Goal: Check status: Check status

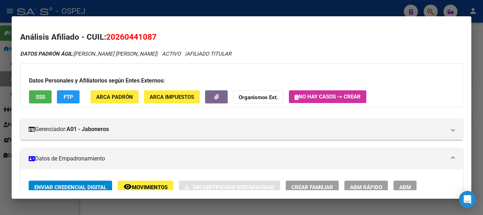
click at [281, 14] on div at bounding box center [241, 107] width 483 height 215
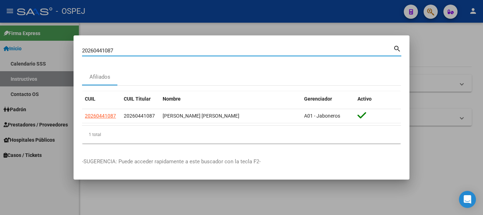
drag, startPoint x: 125, startPoint y: 52, endPoint x: 81, endPoint y: 52, distance: 43.5
click at [81, 52] on mat-dialog-content "20260441087 Buscar (apellido, dni, cuil, nro traspaso, cuit, obra social) searc…" at bounding box center [242, 96] width 336 height 105
type input "L"
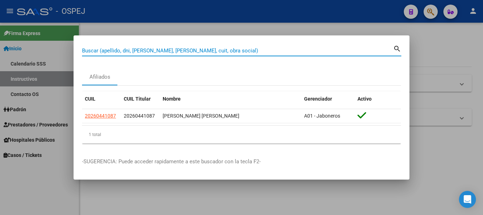
paste input "23214569094"
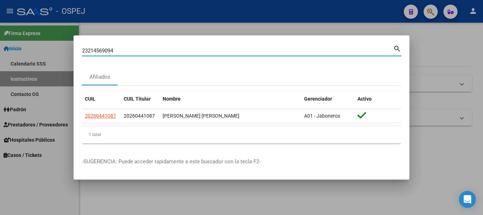
type input "23214569094"
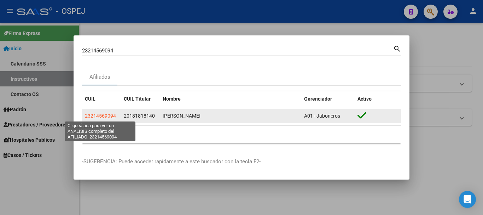
click at [90, 116] on span "23214569094" at bounding box center [100, 116] width 31 height 6
type textarea "23214569094"
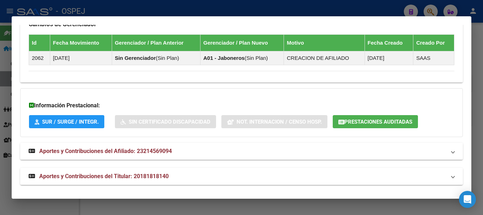
scroll to position [460, 0]
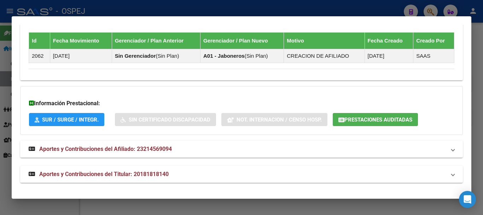
click at [379, 120] on span "Prestaciones Auditadas" at bounding box center [378, 119] width 68 height 6
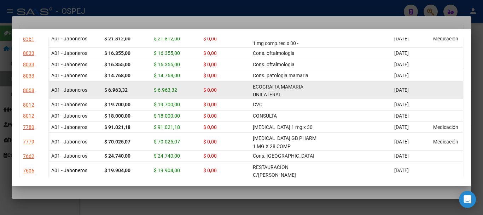
scroll to position [318, 0]
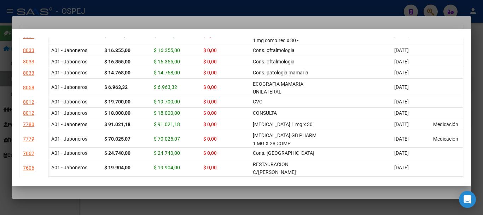
click at [265, 0] on div at bounding box center [241, 107] width 483 height 215
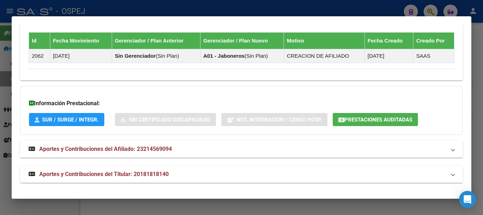
click at [378, 7] on div at bounding box center [241, 107] width 483 height 215
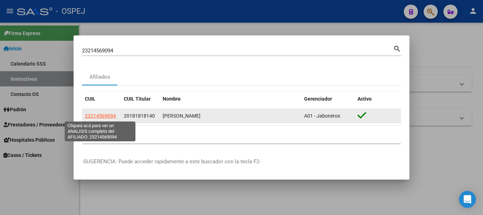
click at [98, 116] on span "23214569094" at bounding box center [100, 116] width 31 height 6
